Goal: Transaction & Acquisition: Purchase product/service

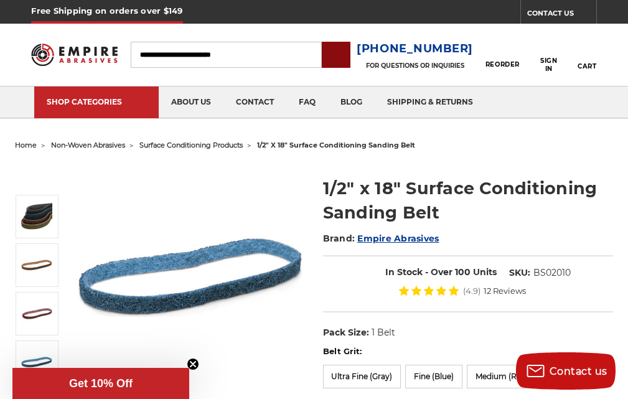
click at [348, 58] on input "submit" at bounding box center [335, 55] width 25 height 25
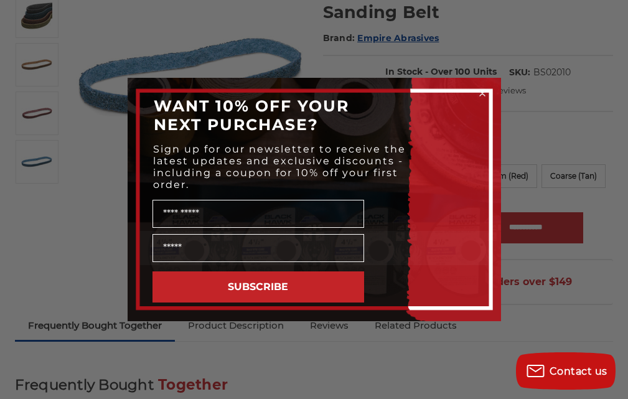
scroll to position [207, 0]
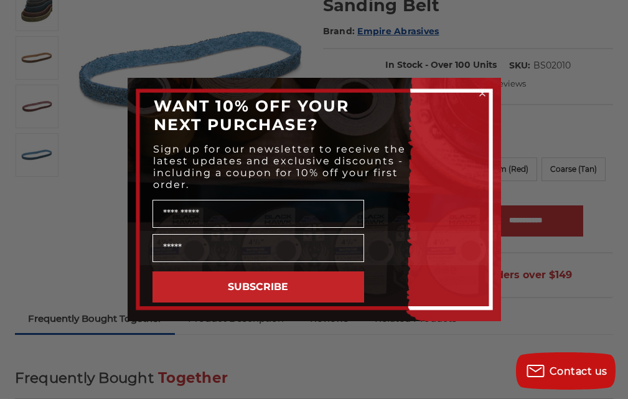
click at [480, 94] on circle "Close dialog" at bounding box center [482, 94] width 12 height 12
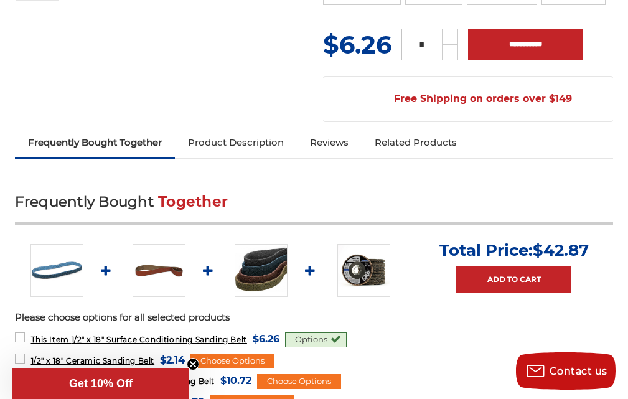
scroll to position [389, 0]
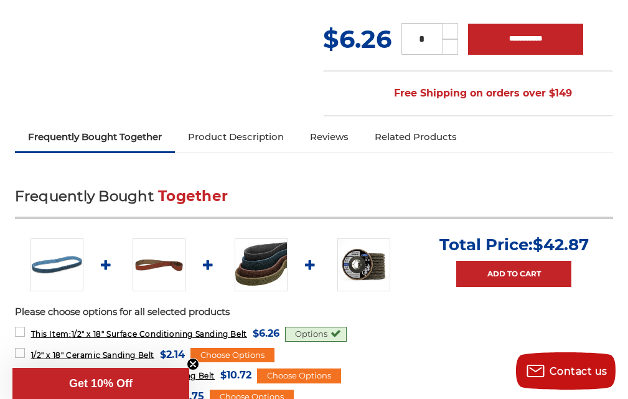
click at [248, 261] on link at bounding box center [261, 264] width 53 height 53
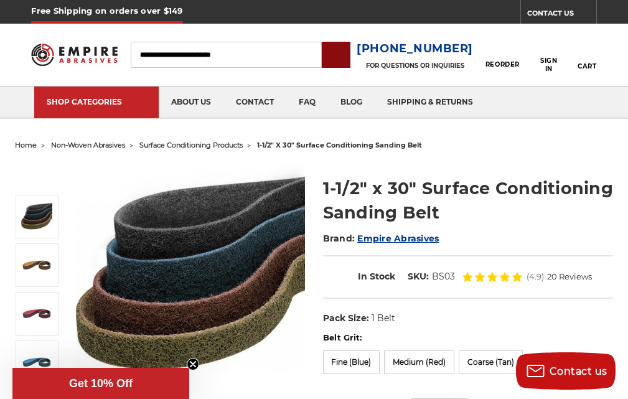
click at [344, 47] on input "submit" at bounding box center [335, 55] width 25 height 25
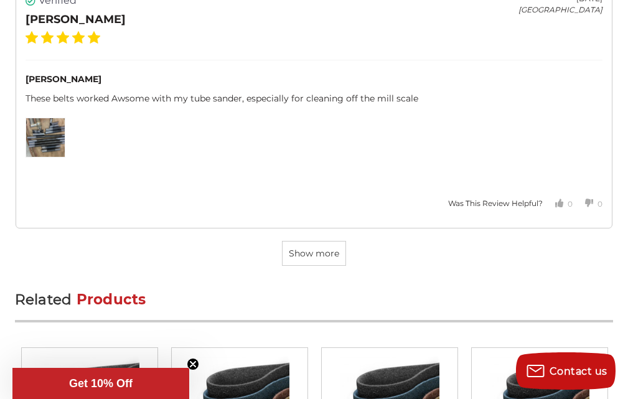
scroll to position [3810, 0]
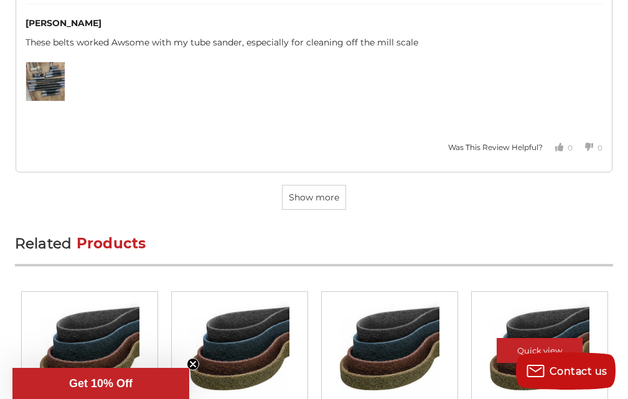
click at [480, 300] on div at bounding box center [539, 359] width 118 height 118
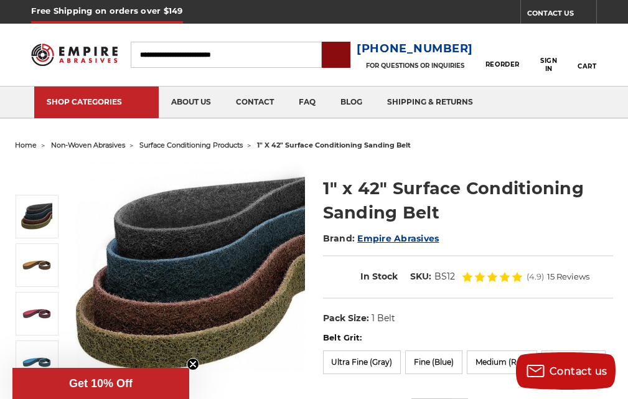
click at [348, 57] on input "submit" at bounding box center [335, 55] width 25 height 25
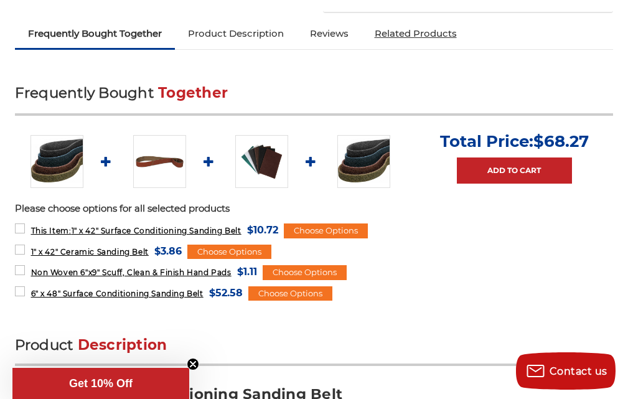
scroll to position [467, 0]
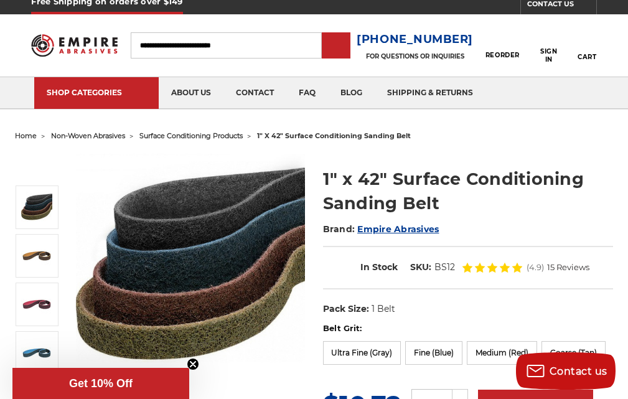
scroll to position [0, 0]
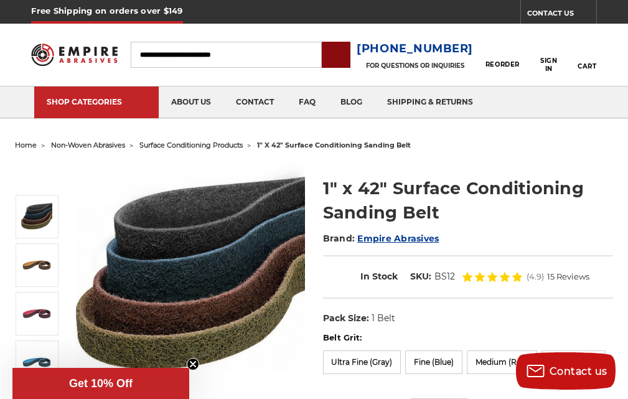
click at [348, 45] on input "submit" at bounding box center [335, 55] width 25 height 25
